Goal: Task Accomplishment & Management: Complete application form

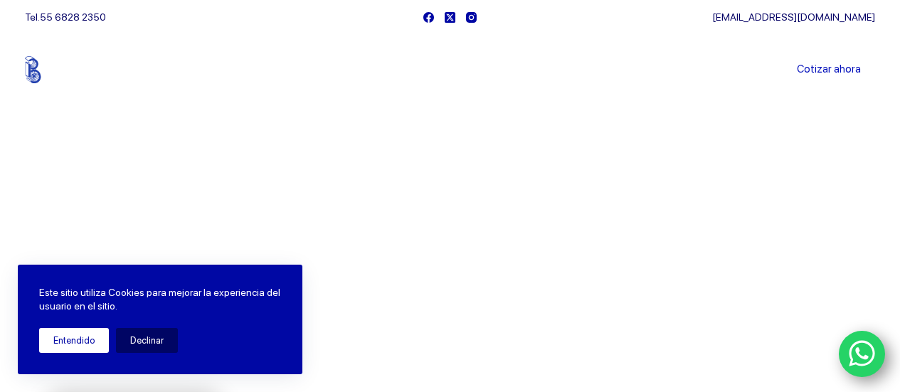
click at [85, 338] on button "Entendido" at bounding box center [74, 340] width 70 height 25
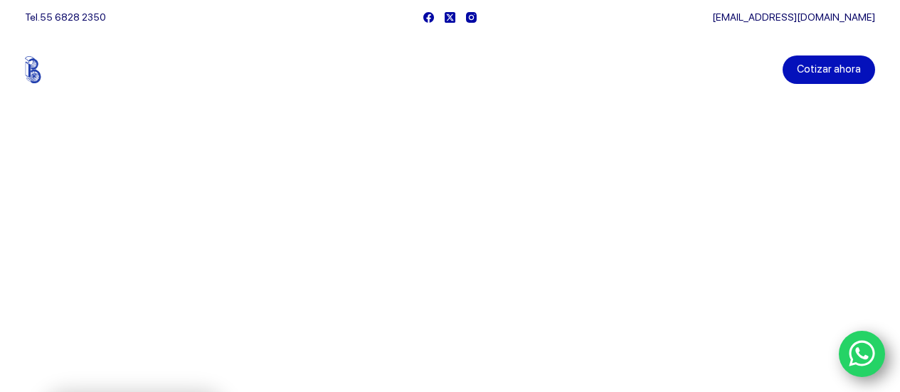
click at [851, 70] on link "Cotizar ahora" at bounding box center [828, 69] width 92 height 28
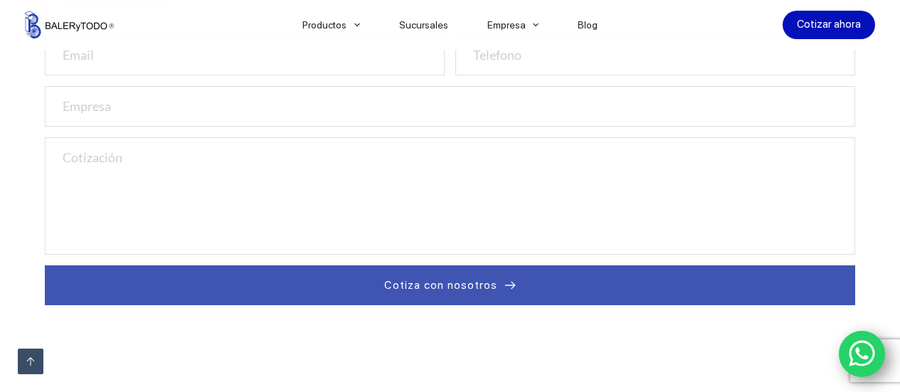
scroll to position [331, 0]
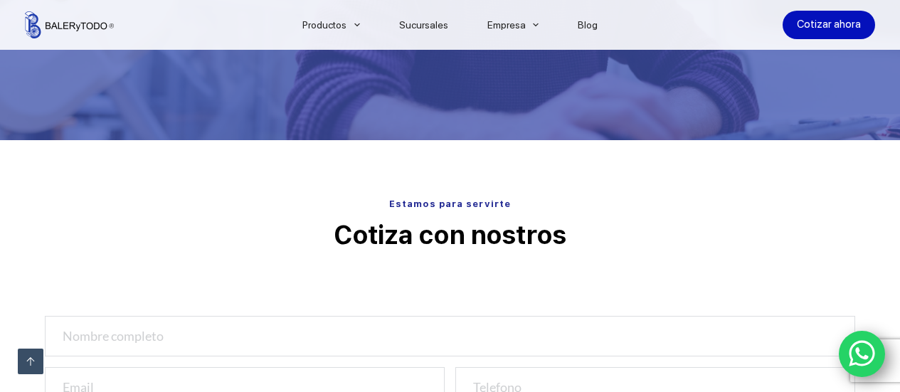
click at [236, 329] on input "text" at bounding box center [450, 336] width 810 height 41
click at [220, 334] on input "Ofelia" at bounding box center [450, 336] width 810 height 41
type input "Ofelia Centeno"
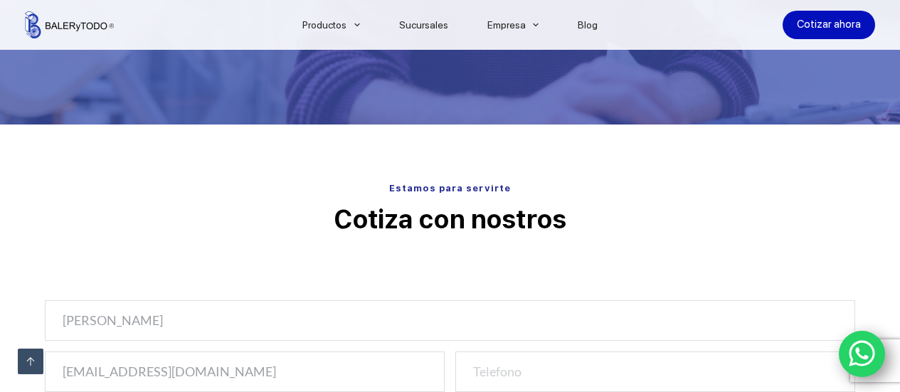
type input "ventas@magrumape.mx"
type input "5640400710"
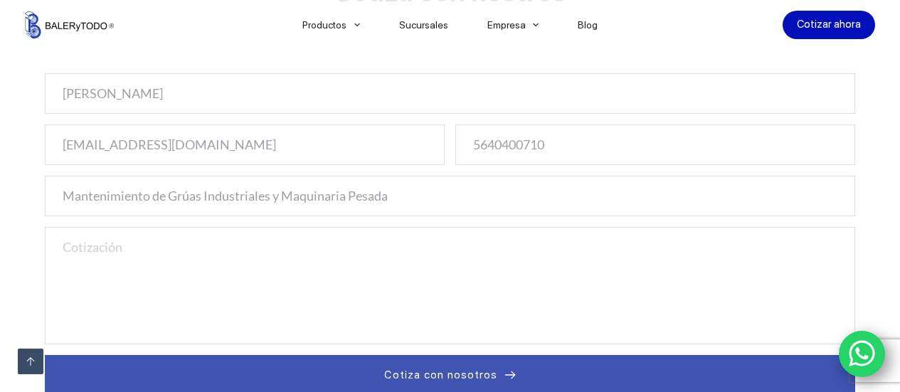
type input "Mantenimiento de Grúas Industriales y Maquinaria Pesada"
click at [160, 257] on textarea at bounding box center [450, 285] width 810 height 117
click at [361, 244] on textarea at bounding box center [450, 285] width 810 height 117
paste textarea "¡Buenas tardes estimados señores! Espero se encuentren bien. Por favor solicito…"
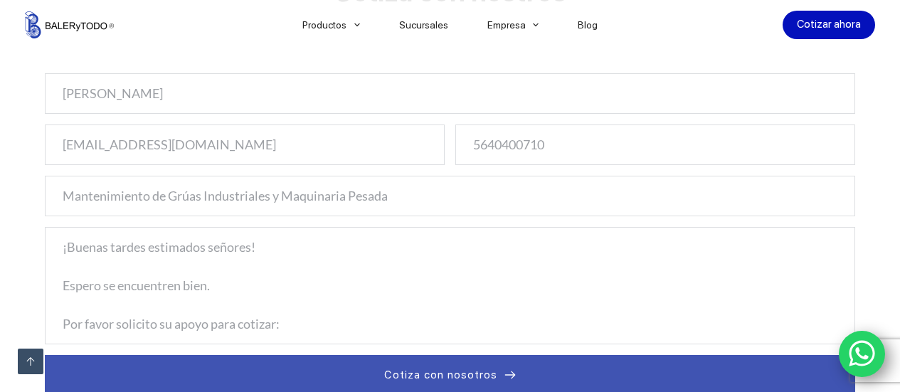
scroll to position [65, 0]
click at [331, 294] on textarea "¡Buenas tardes estimados señores! Espero se encuentren bien. Por favor solicito…" at bounding box center [450, 285] width 810 height 117
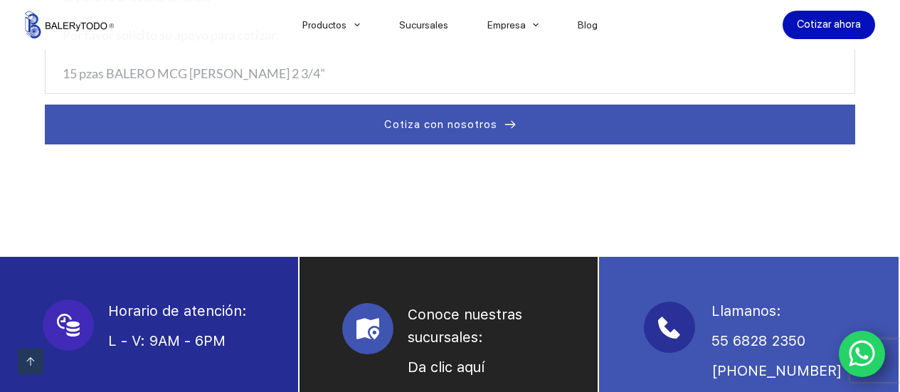
scroll to position [828, 0]
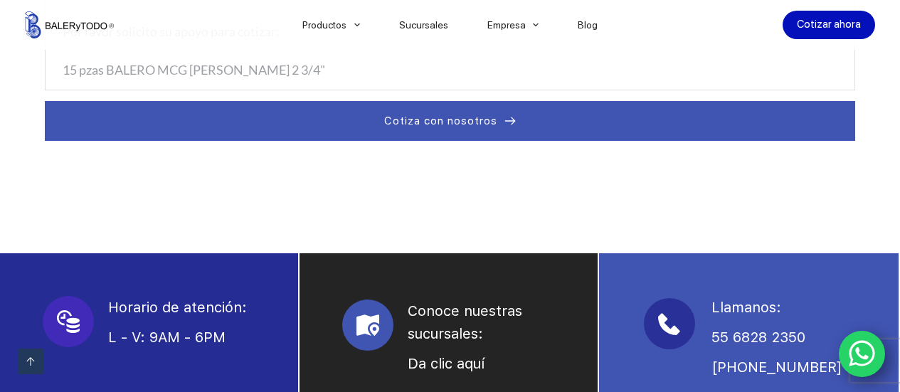
type textarea "¡Buenas tardes estimados señores! Espero se encuentren bien. Por favor solicito…"
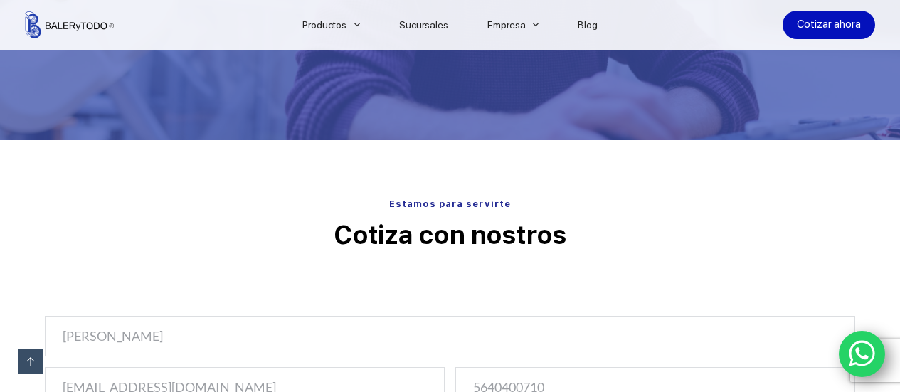
scroll to position [0, 0]
